Goal: Task Accomplishment & Management: Manage account settings

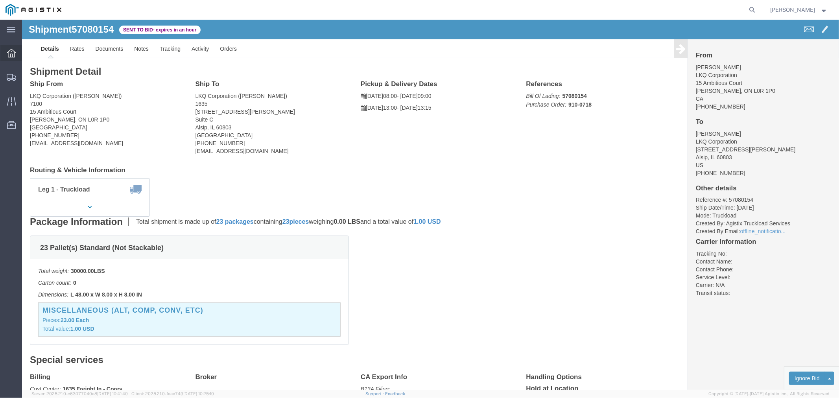
click at [14, 53] on icon at bounding box center [11, 53] width 9 height 9
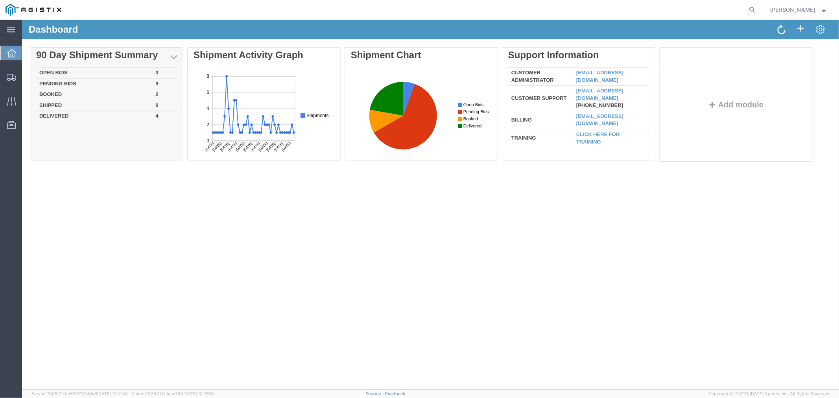
click at [61, 67] on td "Open Bids" at bounding box center [94, 72] width 116 height 11
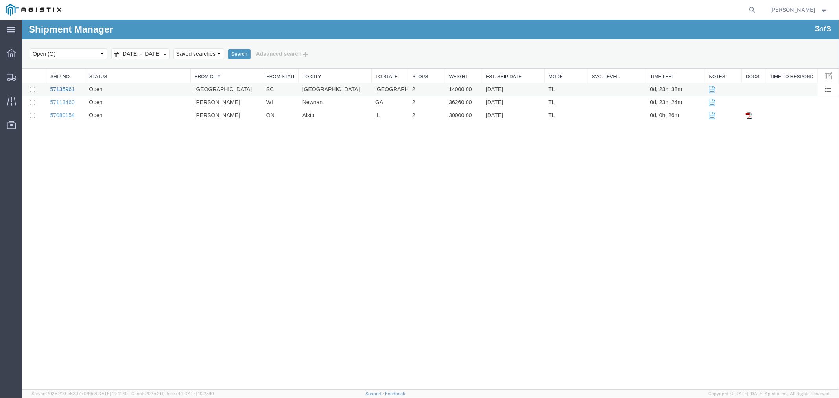
click at [60, 87] on link "57135961" at bounding box center [62, 89] width 24 height 6
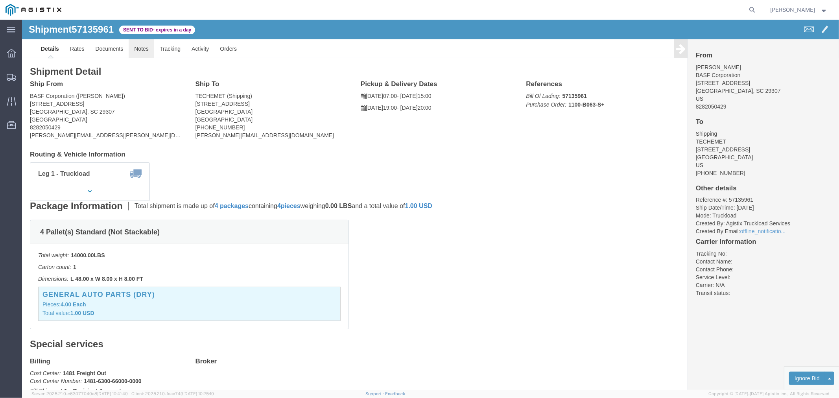
click link "Notes"
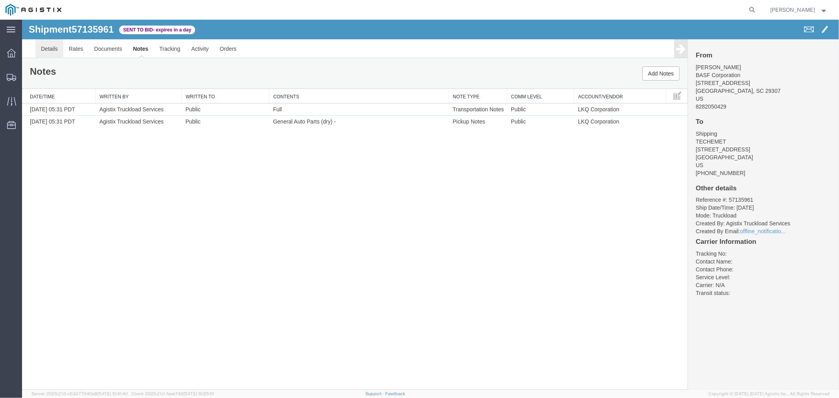
click at [51, 44] on link "Details" at bounding box center [49, 48] width 28 height 19
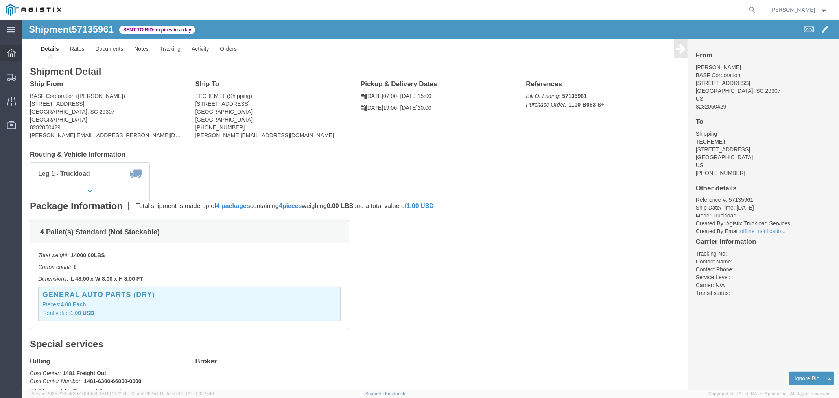
click at [9, 53] on icon at bounding box center [11, 53] width 9 height 9
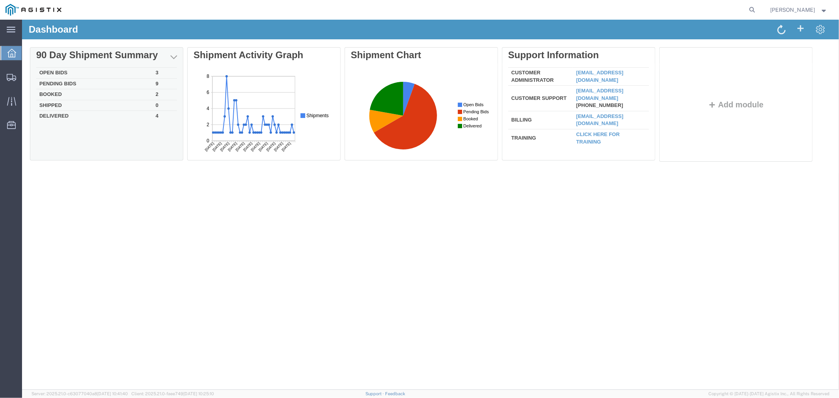
click at [57, 70] on td "Open Bids" at bounding box center [94, 72] width 116 height 11
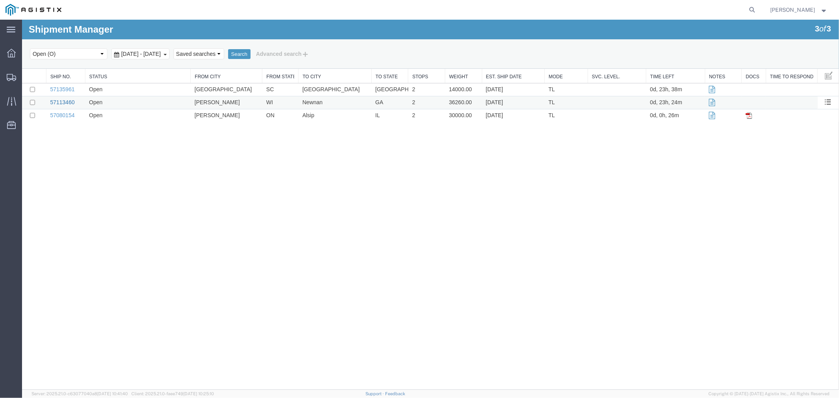
click at [53, 100] on link "57113460" at bounding box center [62, 102] width 24 height 6
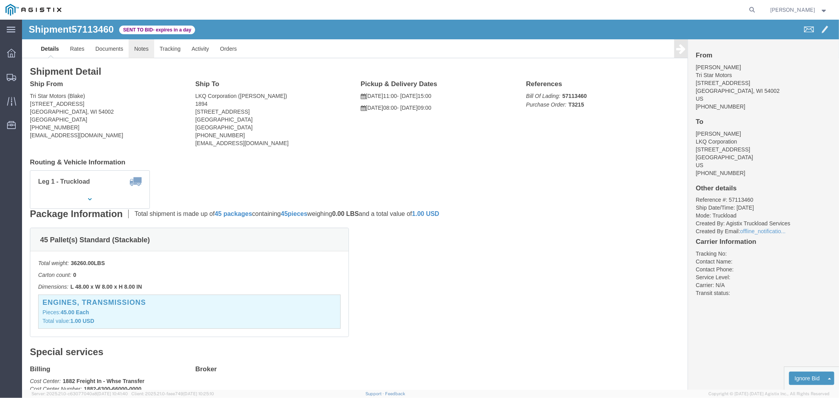
click link "Notes"
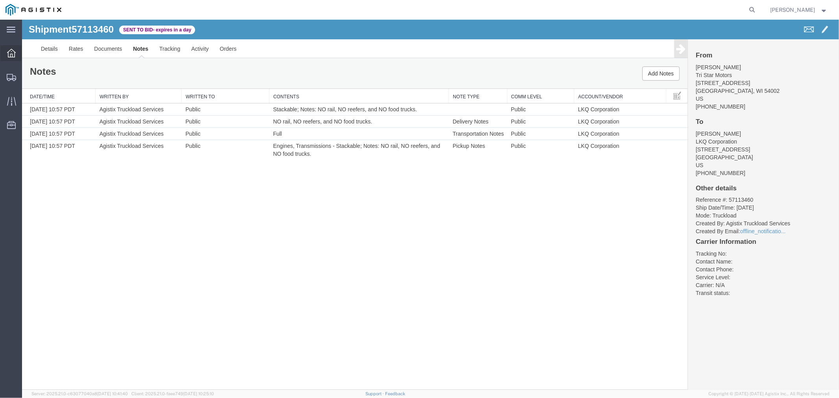
click at [13, 53] on icon at bounding box center [11, 53] width 9 height 9
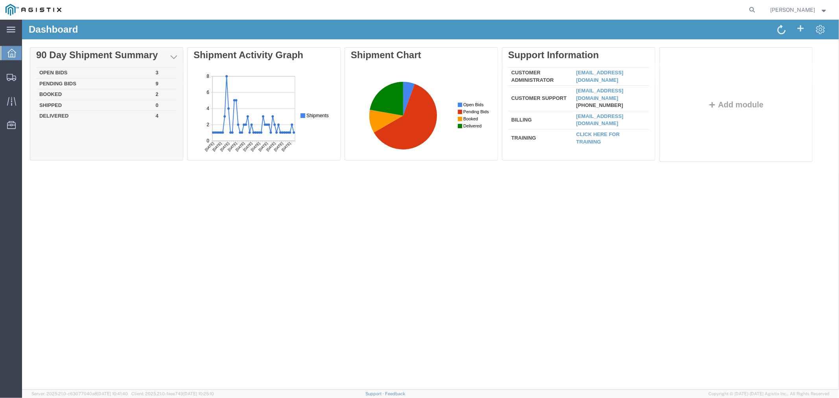
click at [57, 74] on td "Open Bids" at bounding box center [94, 72] width 116 height 11
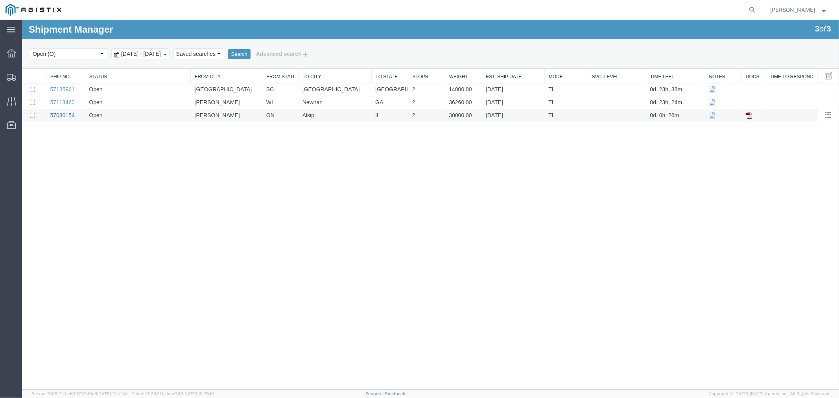
click at [52, 116] on link "57080154" at bounding box center [62, 115] width 24 height 6
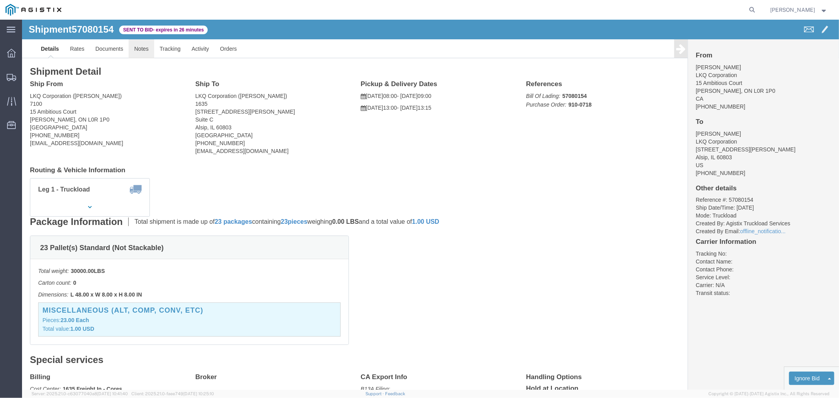
click link "Notes"
